Goal: Task Accomplishment & Management: Use online tool/utility

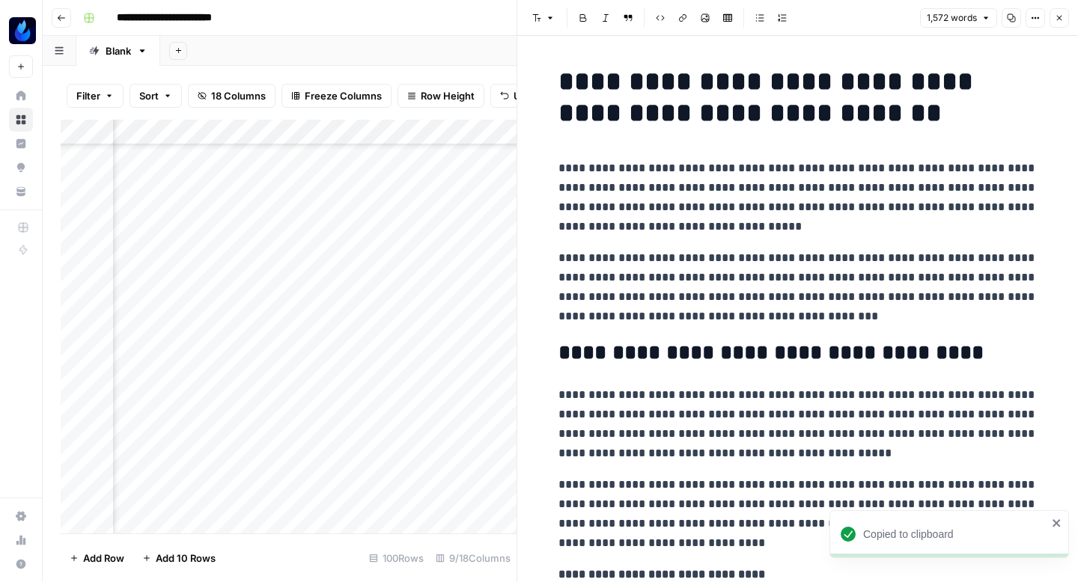
scroll to position [424, 753]
click at [1053, 19] on button "Close" at bounding box center [1058, 17] width 19 height 19
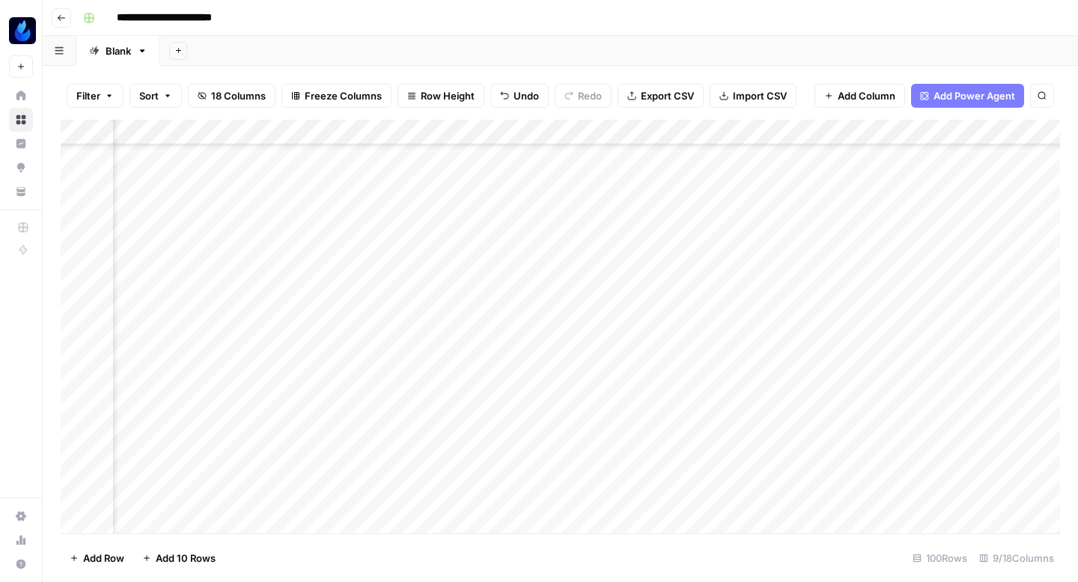
scroll to position [424, 491]
click at [246, 263] on div "Add Column" at bounding box center [560, 327] width 999 height 414
click at [554, 240] on div "Add Column" at bounding box center [560, 327] width 999 height 414
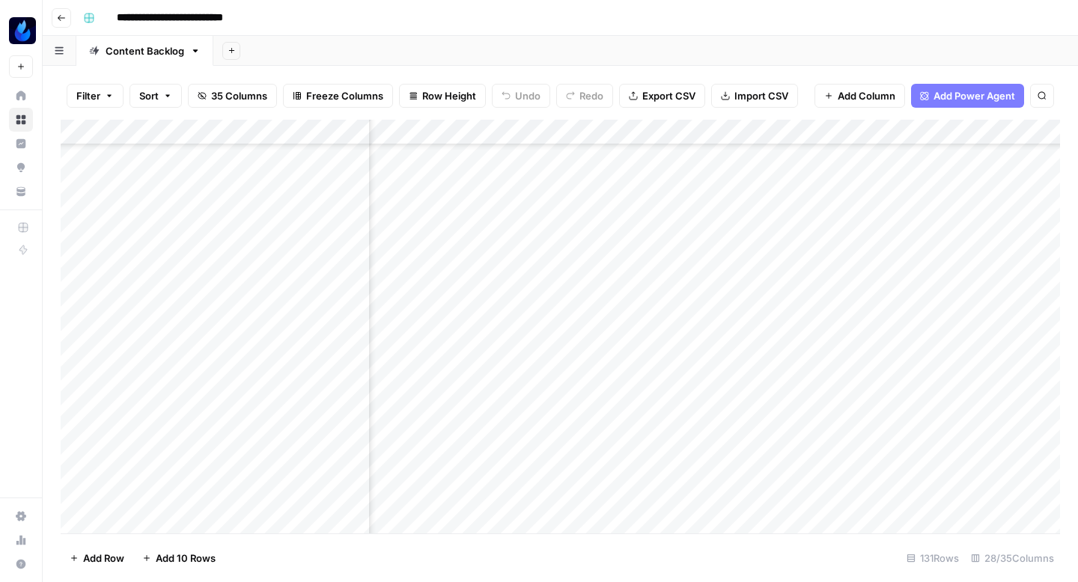
click at [564, 368] on div "Add Column" at bounding box center [560, 327] width 999 height 414
type textarea "*"
type textarea "**********"
click at [689, 356] on div "Add Column" at bounding box center [560, 327] width 999 height 414
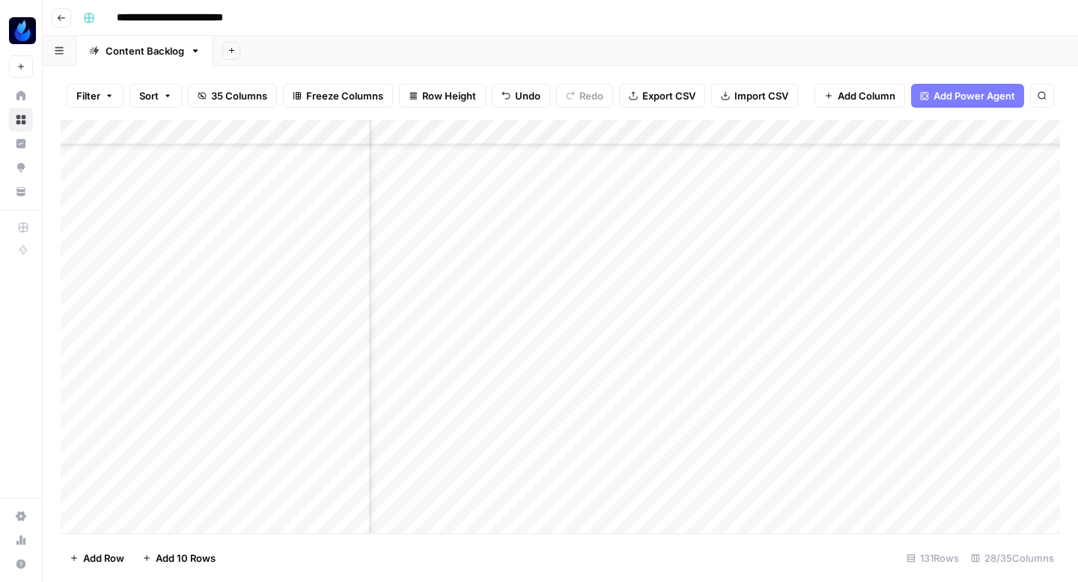
click at [737, 317] on div "Add Column" at bounding box center [560, 327] width 999 height 414
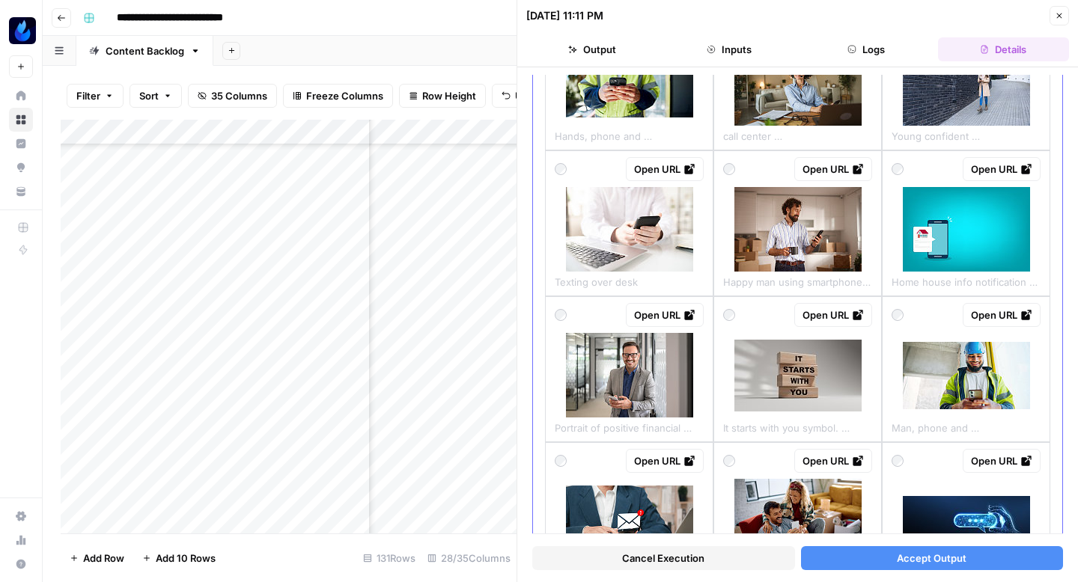
scroll to position [327, 0]
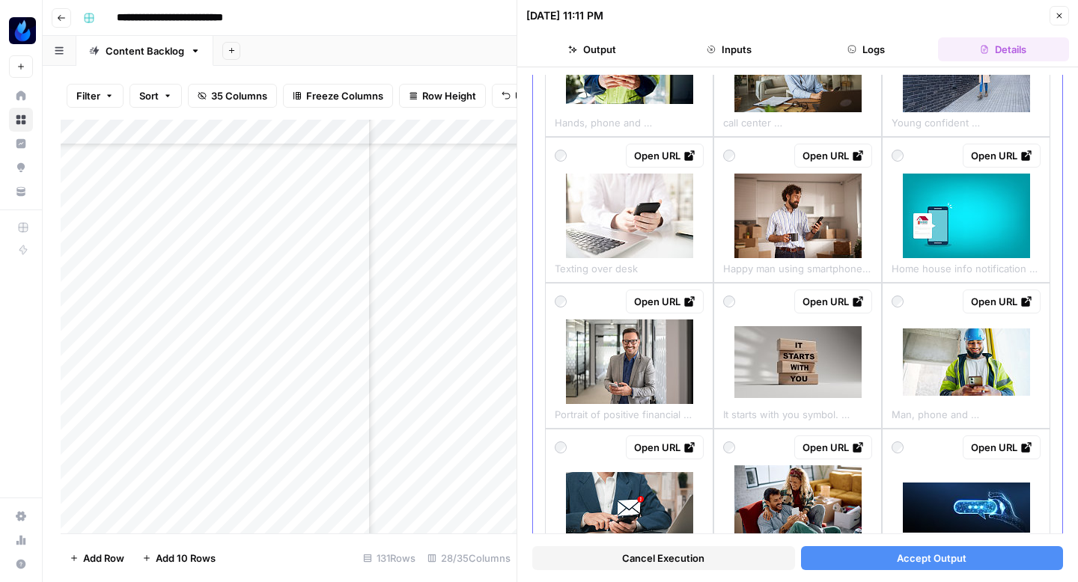
click at [911, 227] on img at bounding box center [966, 216] width 127 height 85
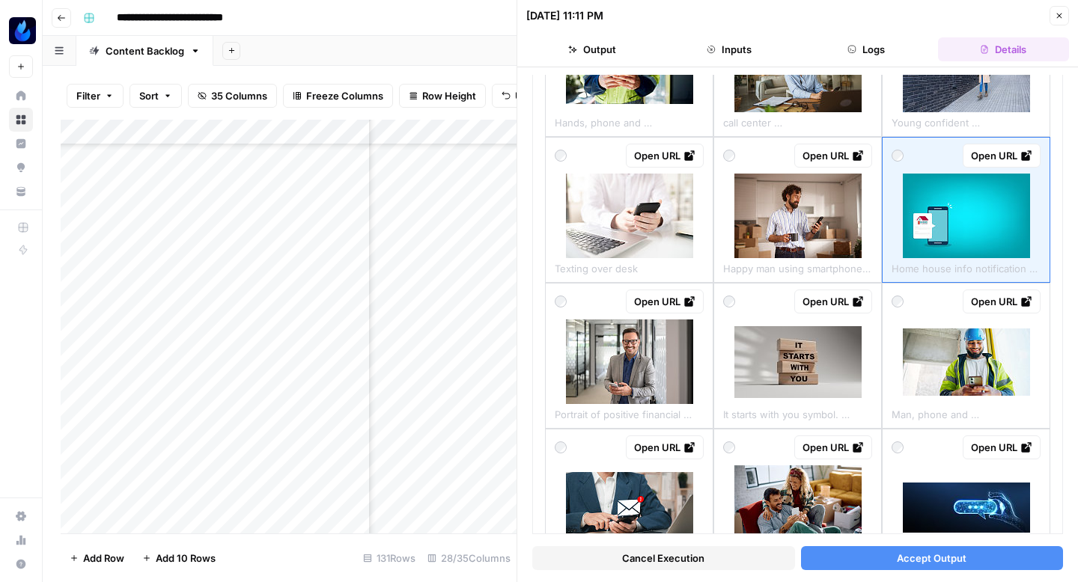
click at [869, 560] on button "Accept Output" at bounding box center [932, 558] width 263 height 24
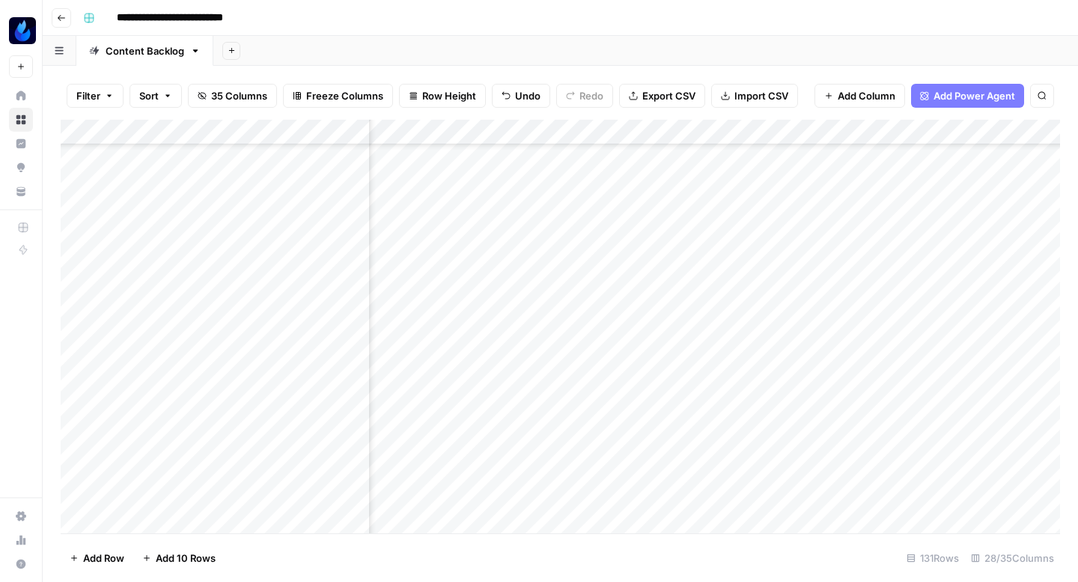
click at [871, 314] on div "Add Column" at bounding box center [560, 327] width 999 height 414
click at [871, 321] on div "Add Column" at bounding box center [560, 327] width 999 height 414
